Goal: Information Seeking & Learning: Understand process/instructions

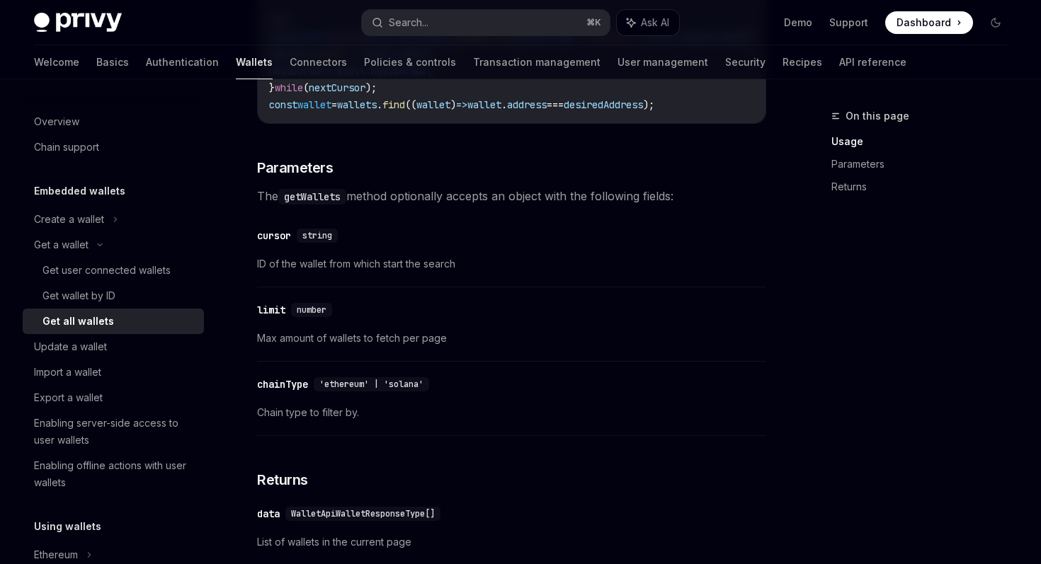
scroll to position [480, 0]
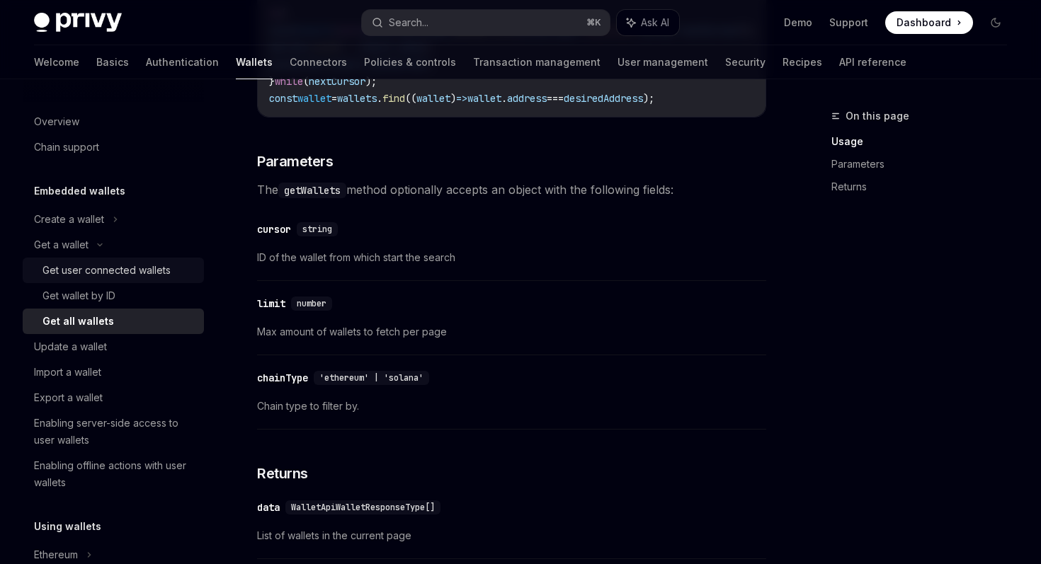
click at [110, 268] on div "Get user connected wallets" at bounding box center [106, 270] width 128 height 17
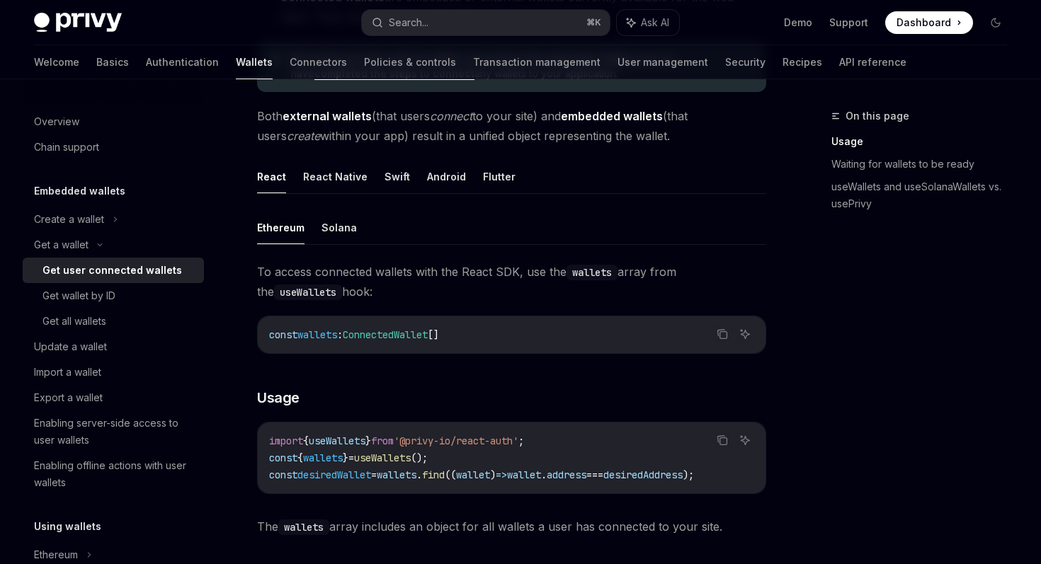
scroll to position [347, 0]
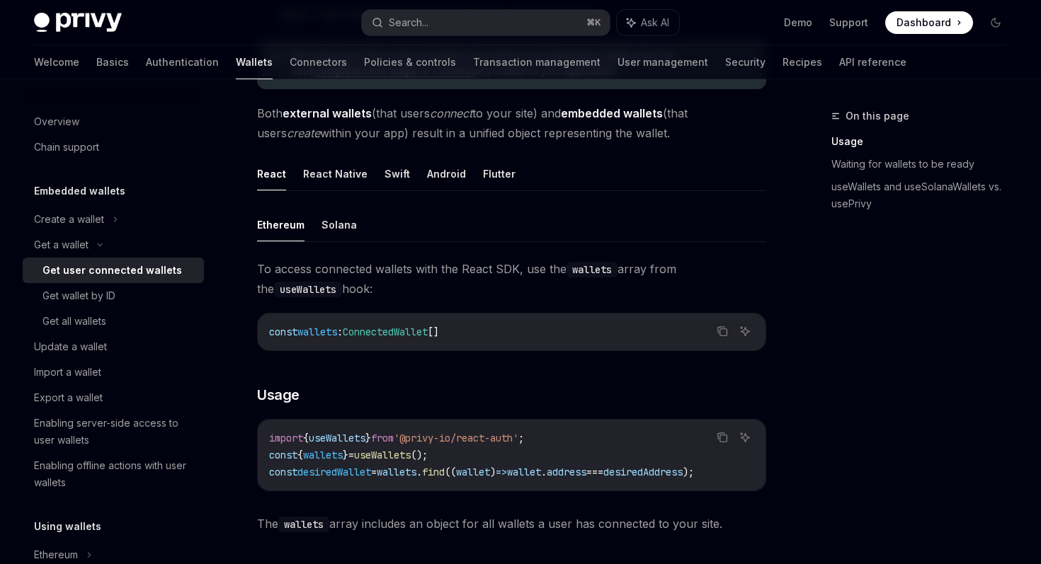
click at [377, 467] on span "=" at bounding box center [374, 472] width 6 height 13
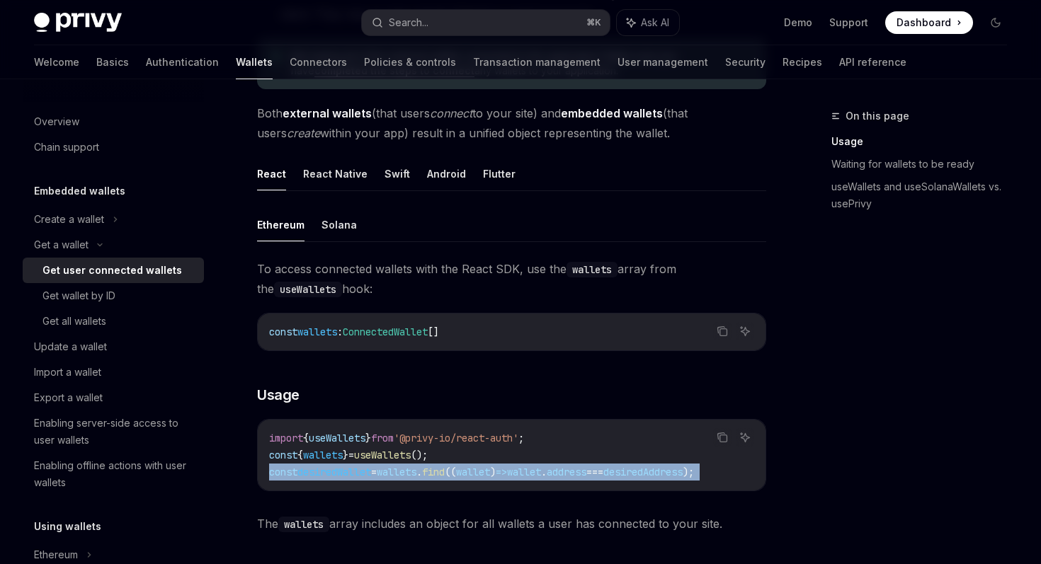
copy code "const desiredWallet = wallets . find (( wallet ) => wallet . address === desire…"
click at [409, 475] on span "wallets" at bounding box center [397, 472] width 40 height 13
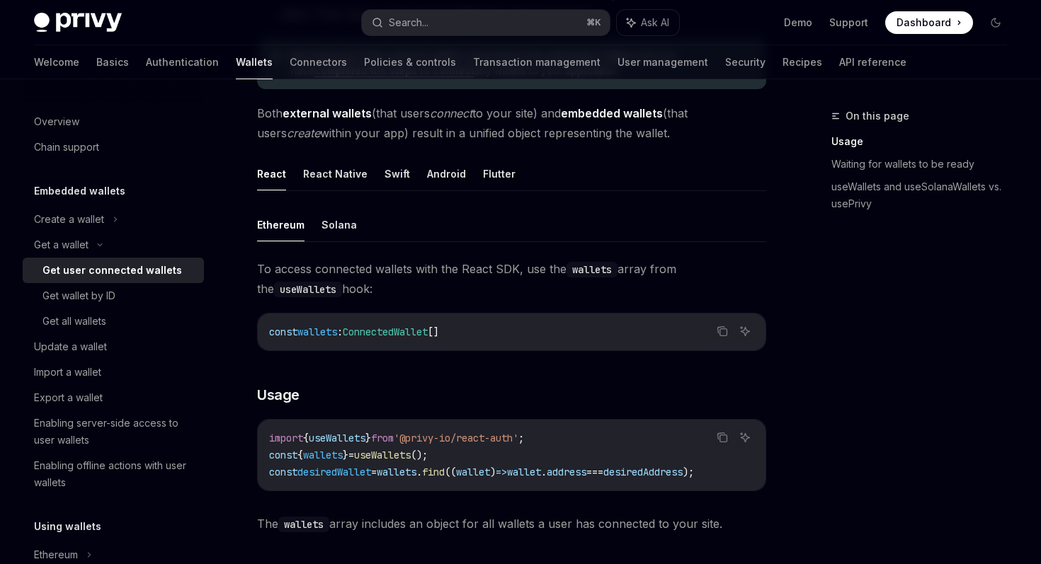
click at [541, 470] on span "wallet" at bounding box center [524, 472] width 34 height 13
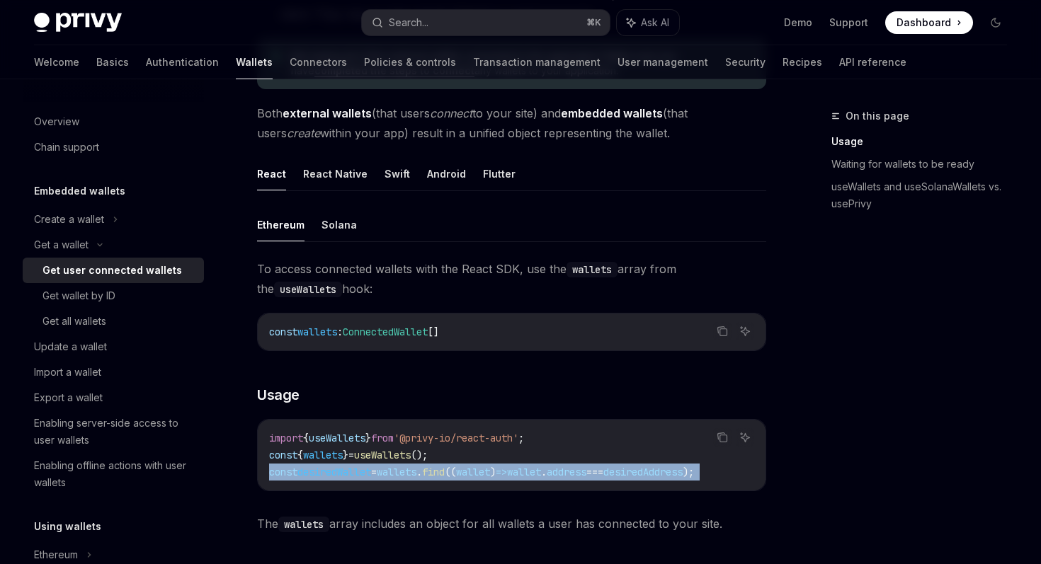
click at [541, 470] on span "wallet" at bounding box center [524, 472] width 34 height 13
copy code "const desiredWallet = wallets . find (( wallet ) => wallet . address === desire…"
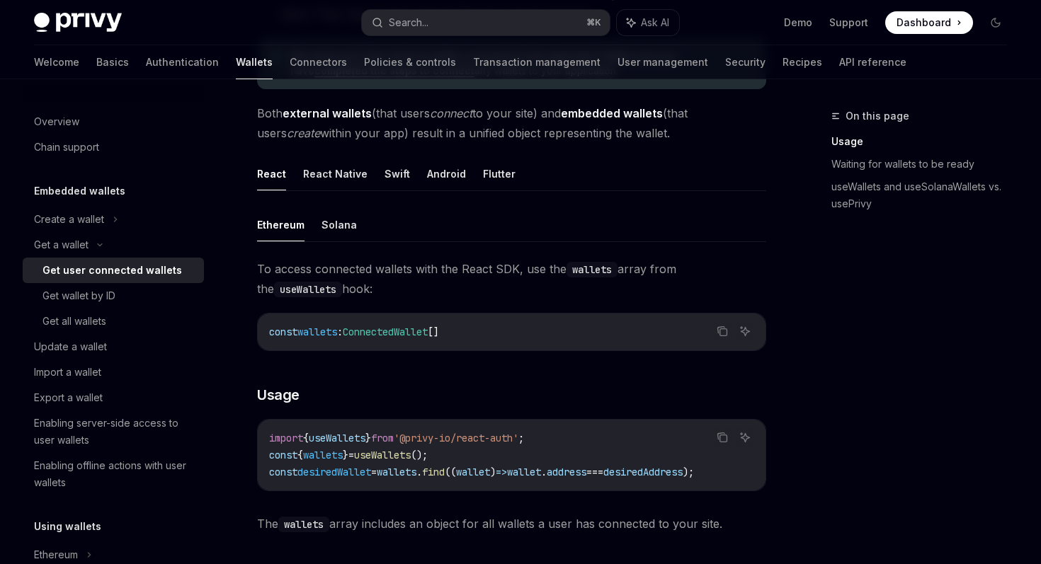
click at [399, 457] on span "useWallets" at bounding box center [382, 455] width 57 height 13
copy code "const { wallets } = useWallets ();"
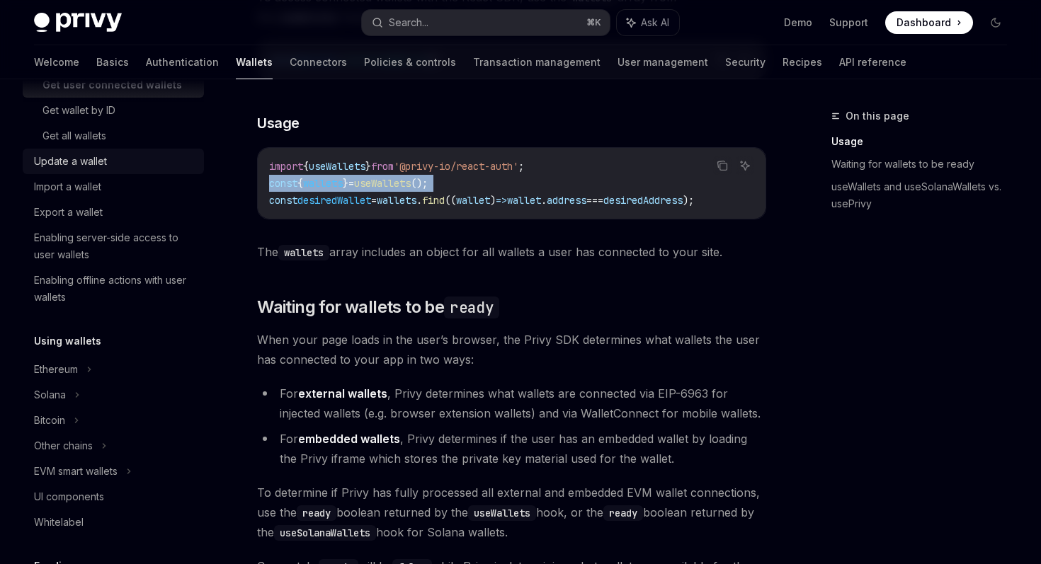
scroll to position [193, 0]
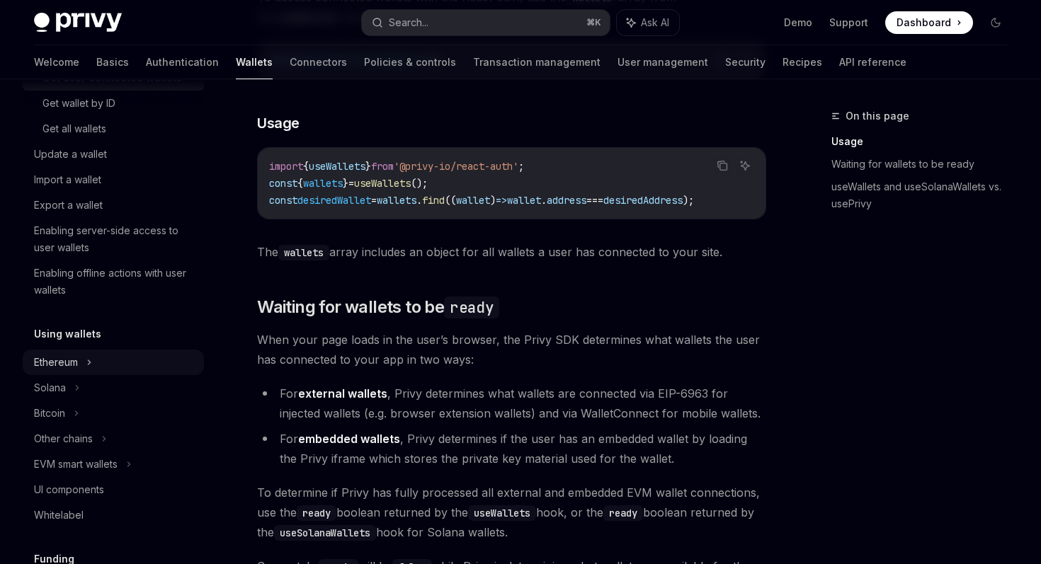
click at [67, 35] on div "Ethereum" at bounding box center [69, 26] width 70 height 17
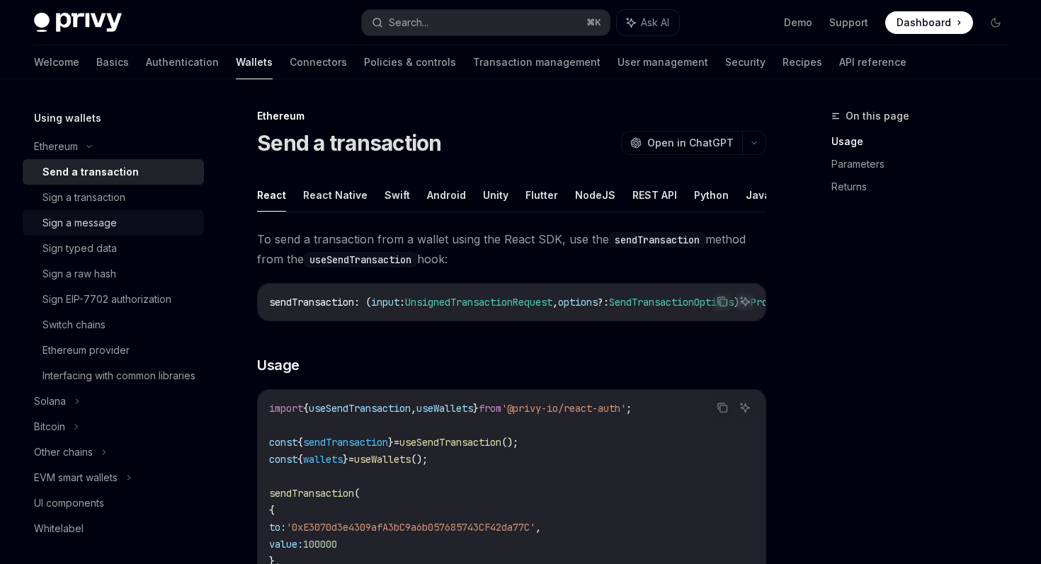
scroll to position [411, 0]
click at [122, 489] on div "EVM smart wallets" at bounding box center [113, 475] width 181 height 25
type textarea "*"
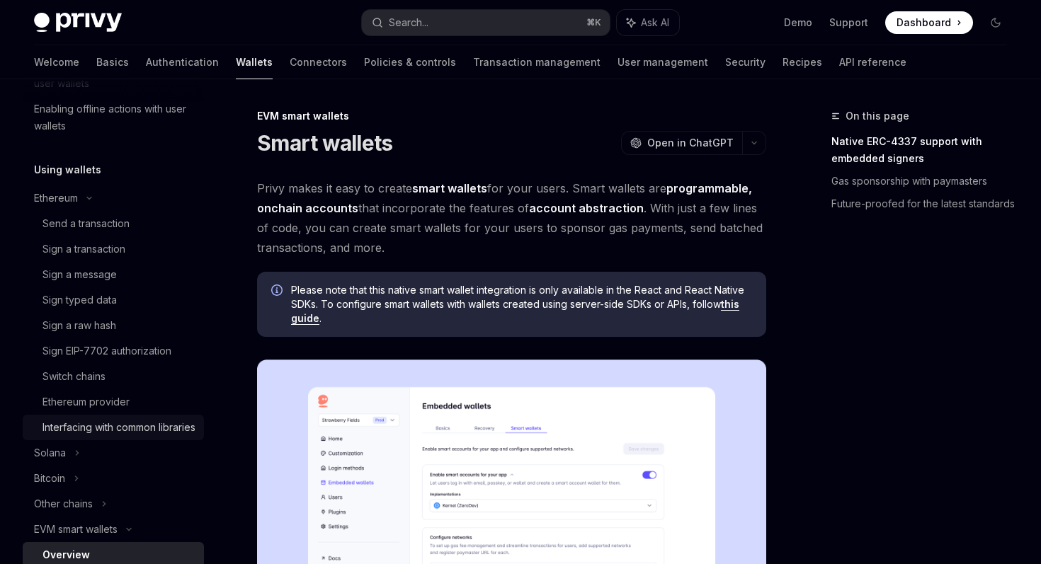
scroll to position [355, 0]
